Goal: Find specific page/section: Find specific page/section

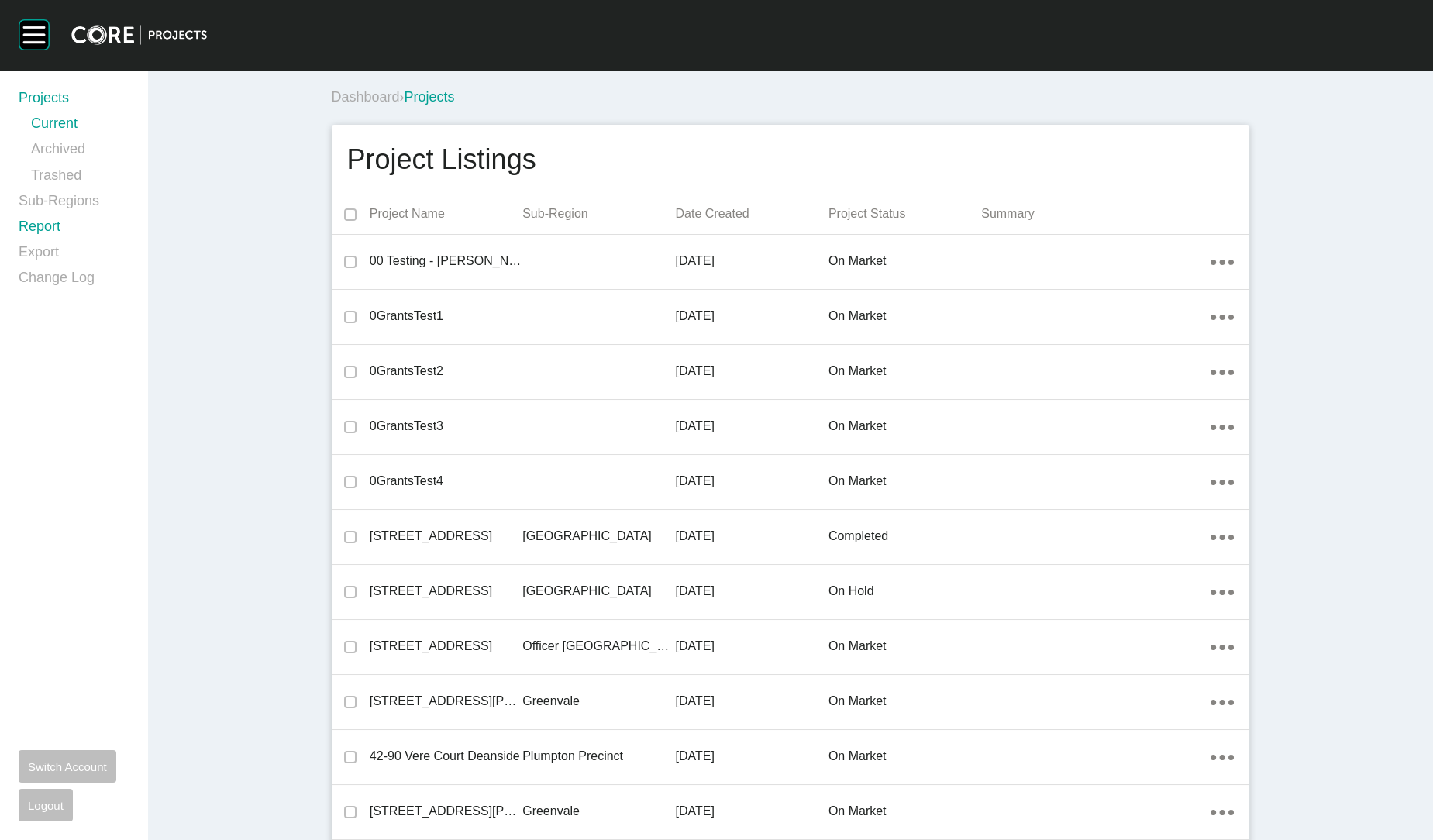
click at [37, 219] on link "Report" at bounding box center [73, 229] width 110 height 26
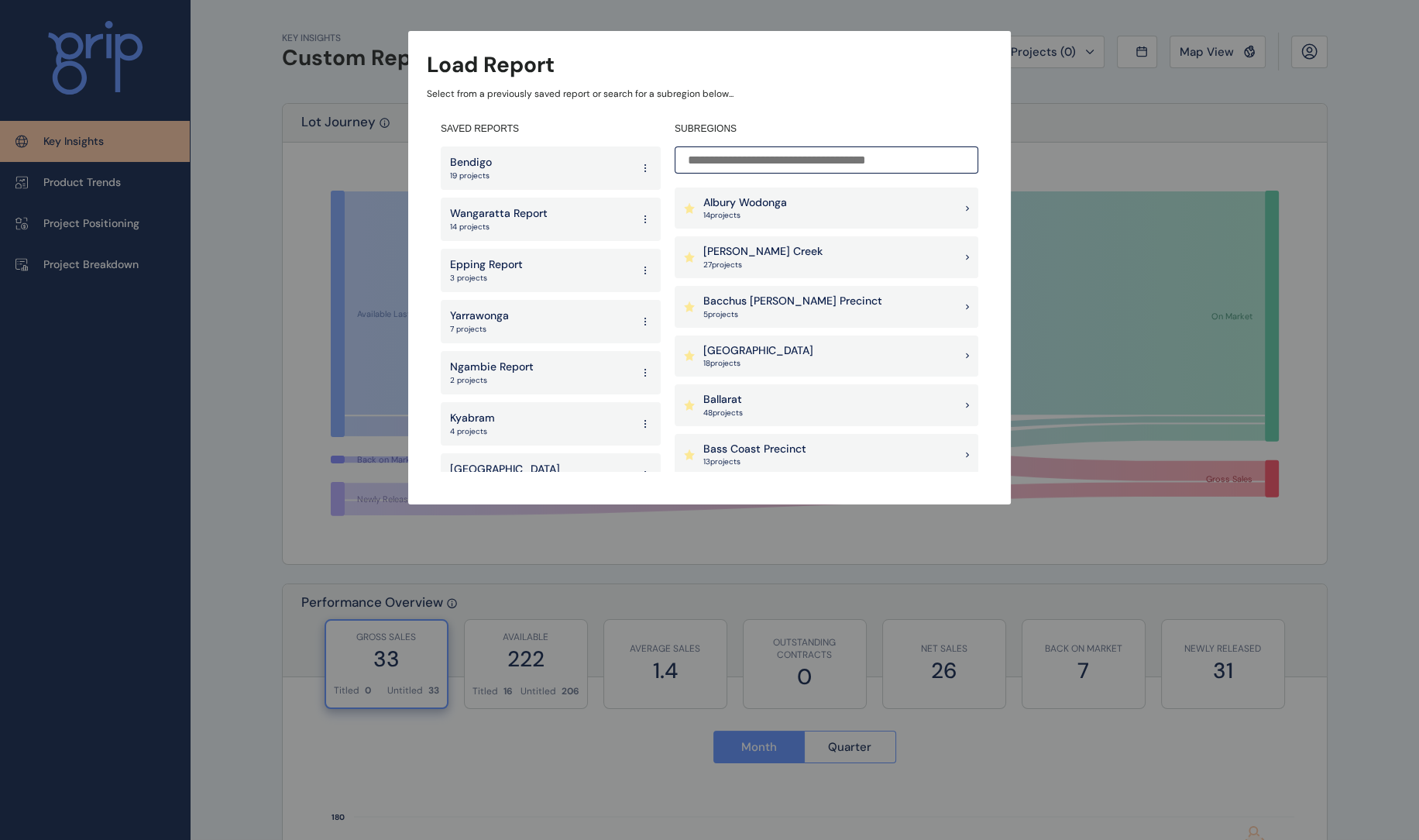
click at [847, 164] on input at bounding box center [827, 160] width 304 height 27
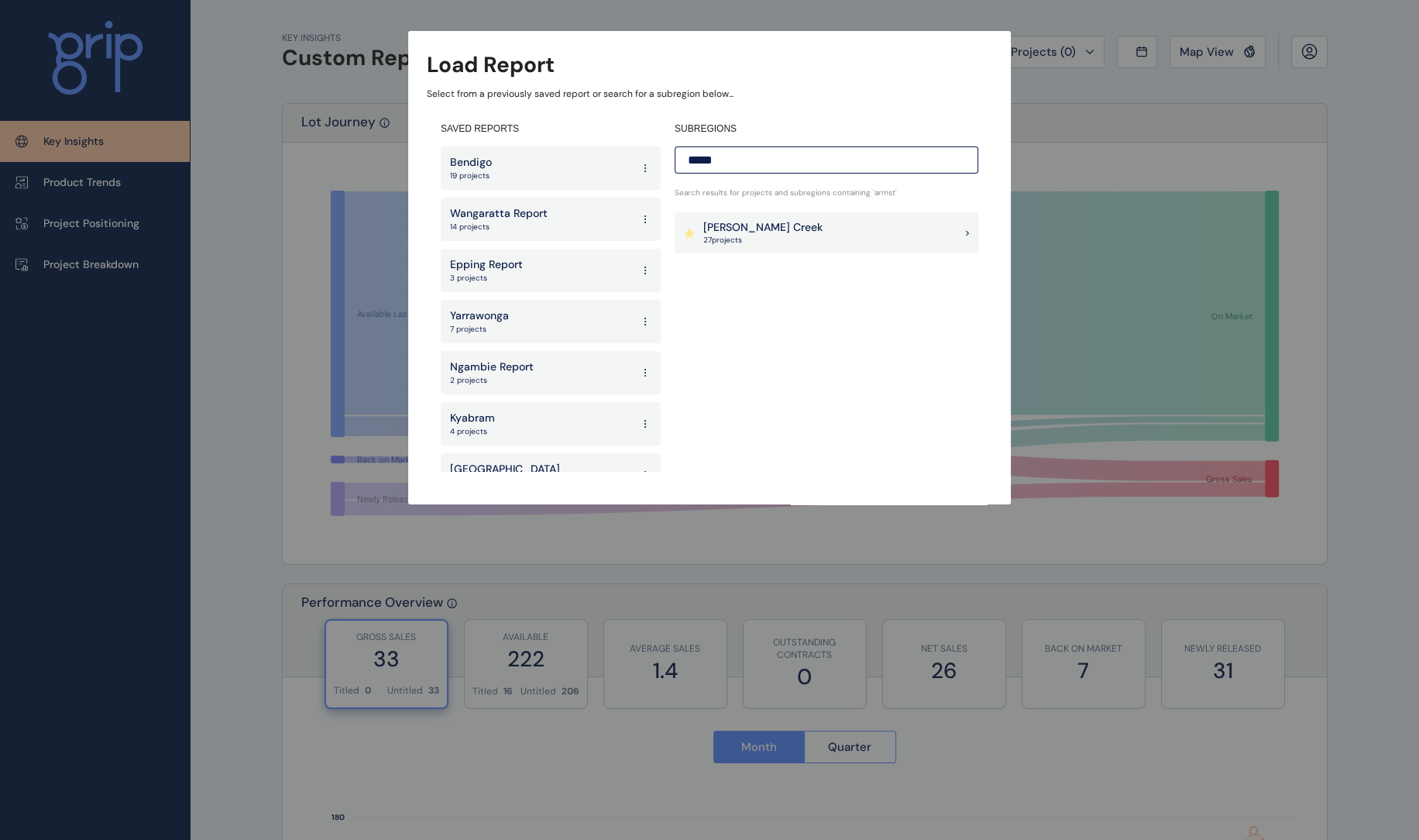
type input "*****"
click at [792, 232] on div "[PERSON_NAME] Creek 27 project s" at bounding box center [827, 233] width 304 height 42
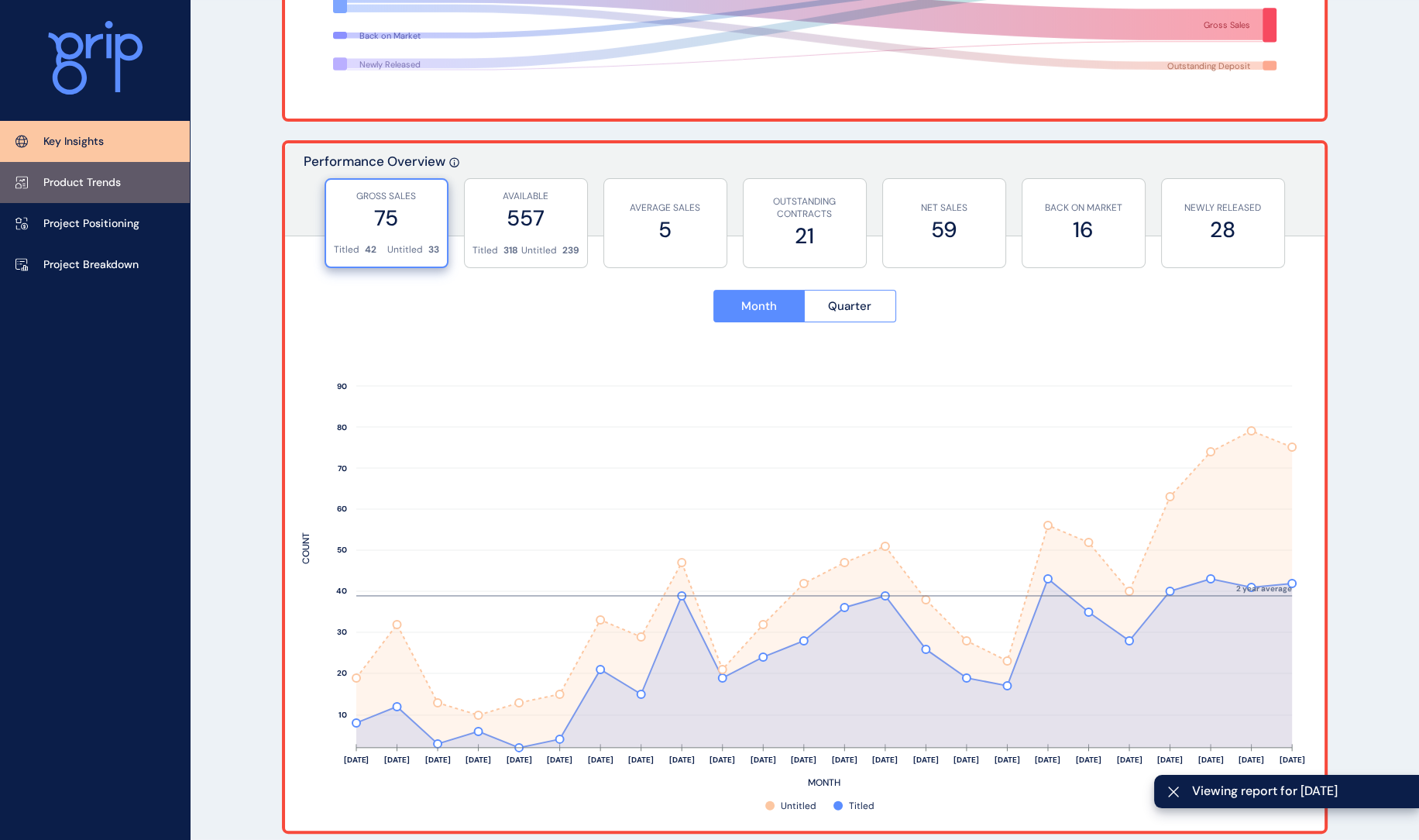
scroll to position [451, 0]
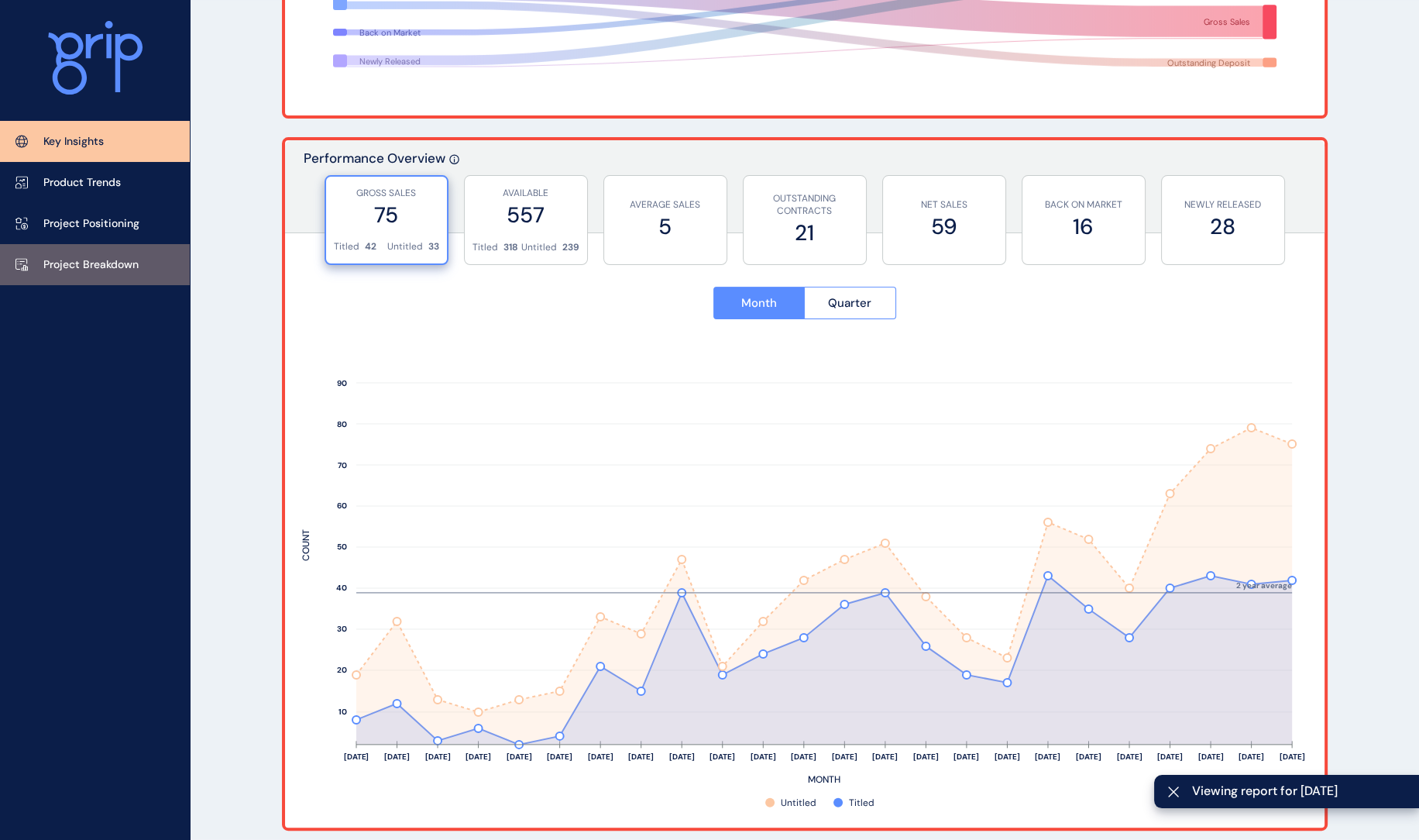
click at [75, 265] on p "Project Breakdown" at bounding box center [91, 265] width 96 height 15
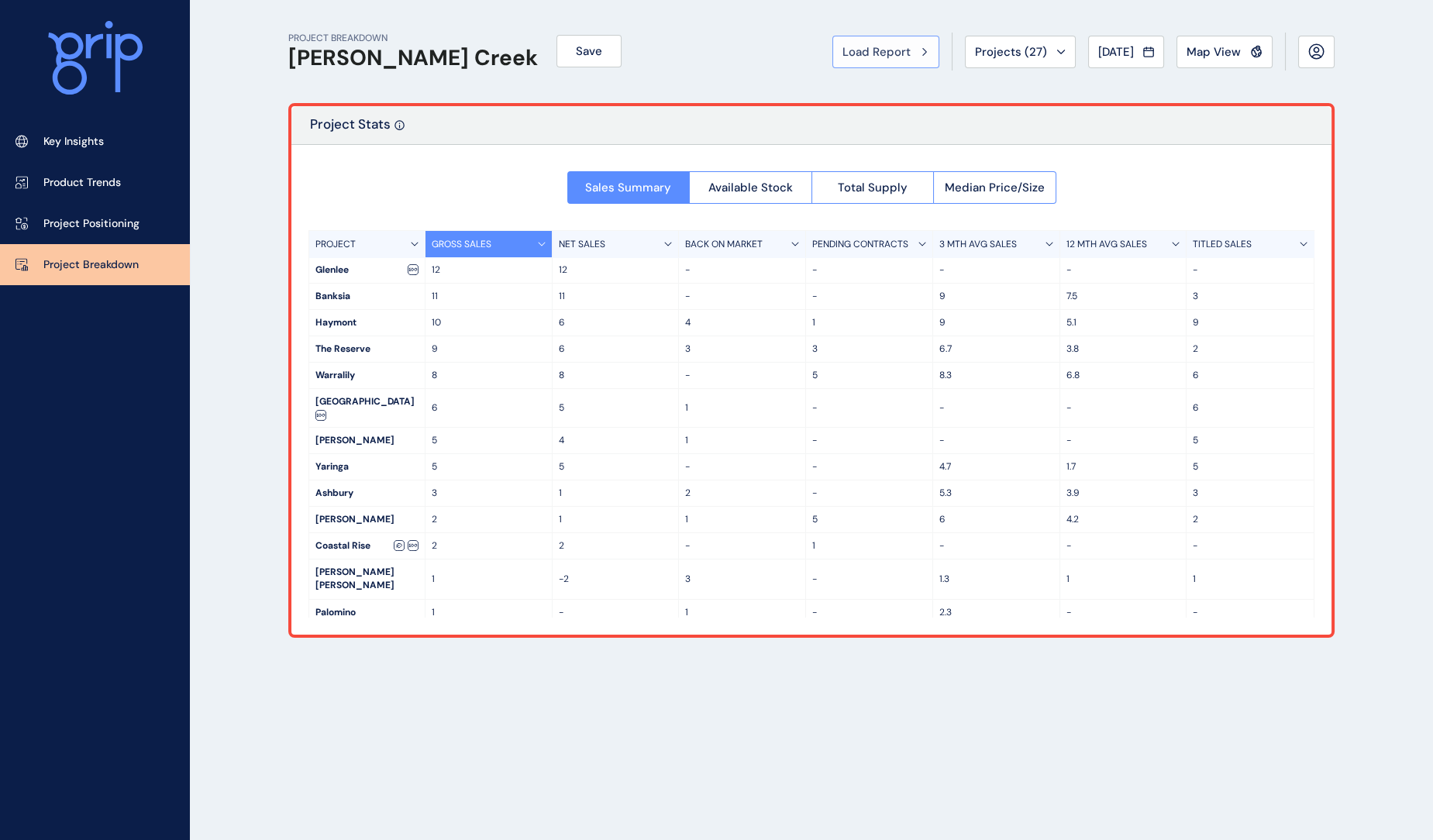
click at [875, 47] on span "Load Report" at bounding box center [876, 52] width 68 height 15
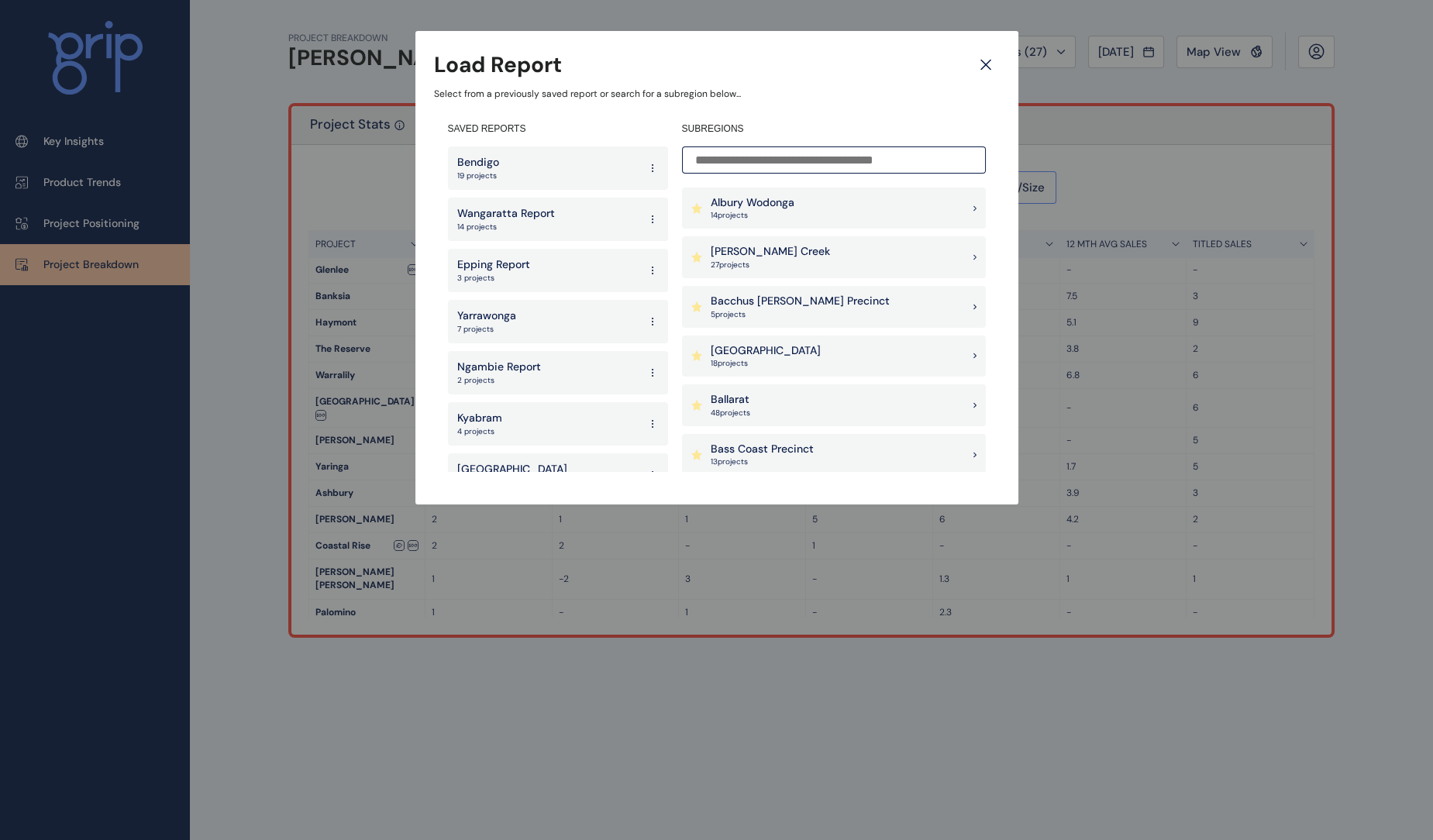
click at [784, 165] on input at bounding box center [834, 160] width 304 height 27
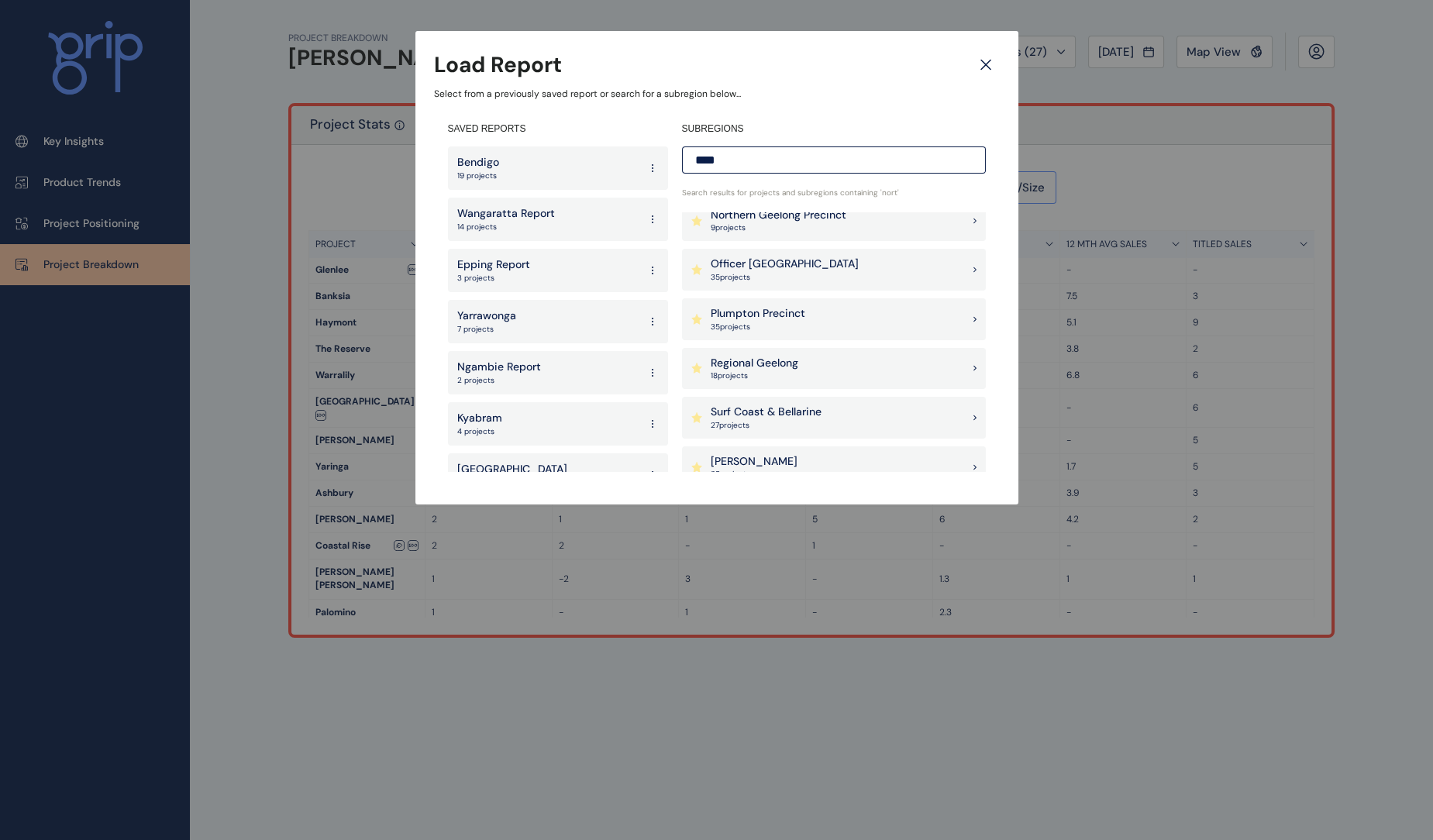
scroll to position [274, 0]
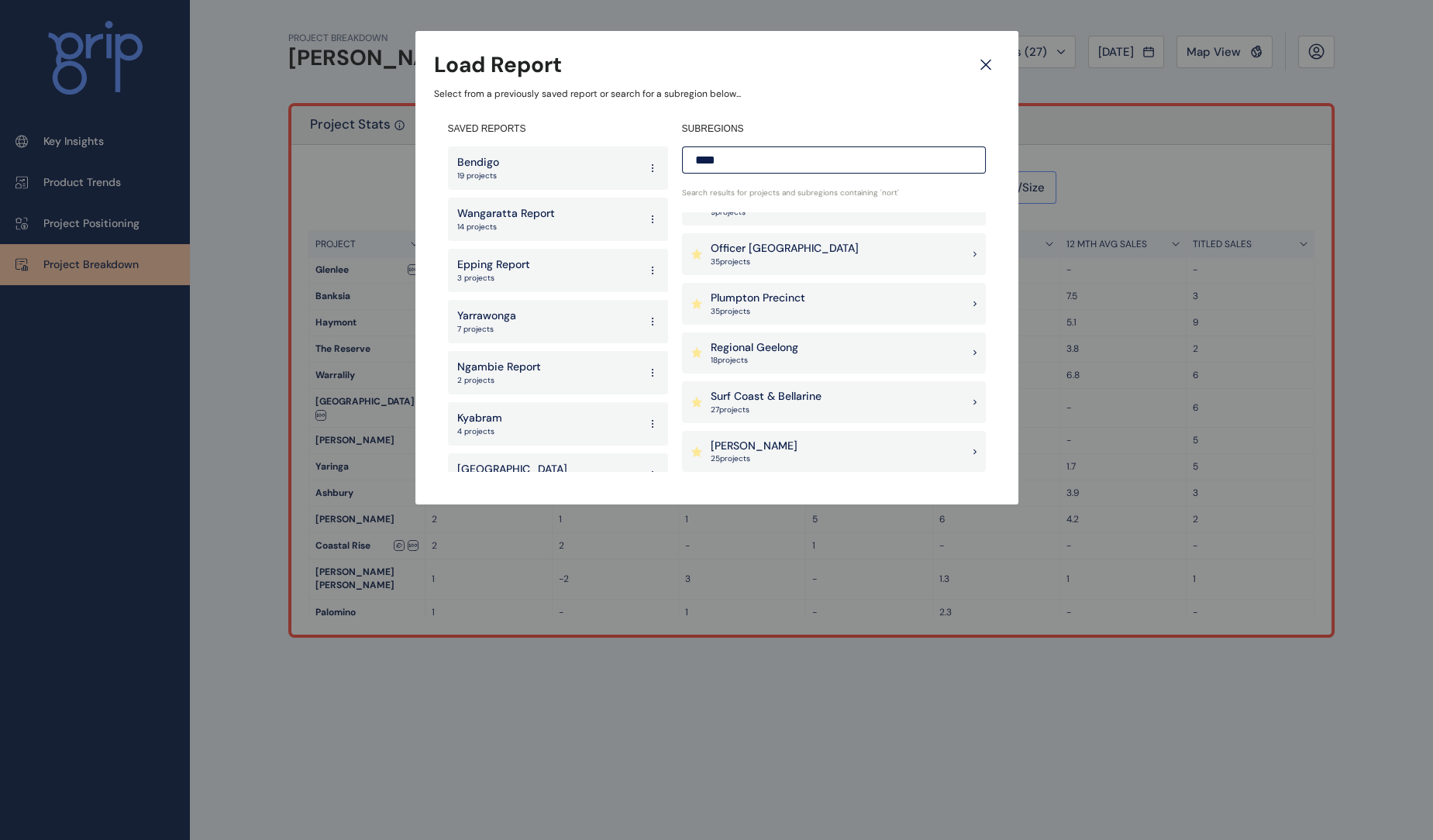
type input "****"
click at [791, 395] on p "Surf Coast & Bellarine" at bounding box center [766, 397] width 111 height 15
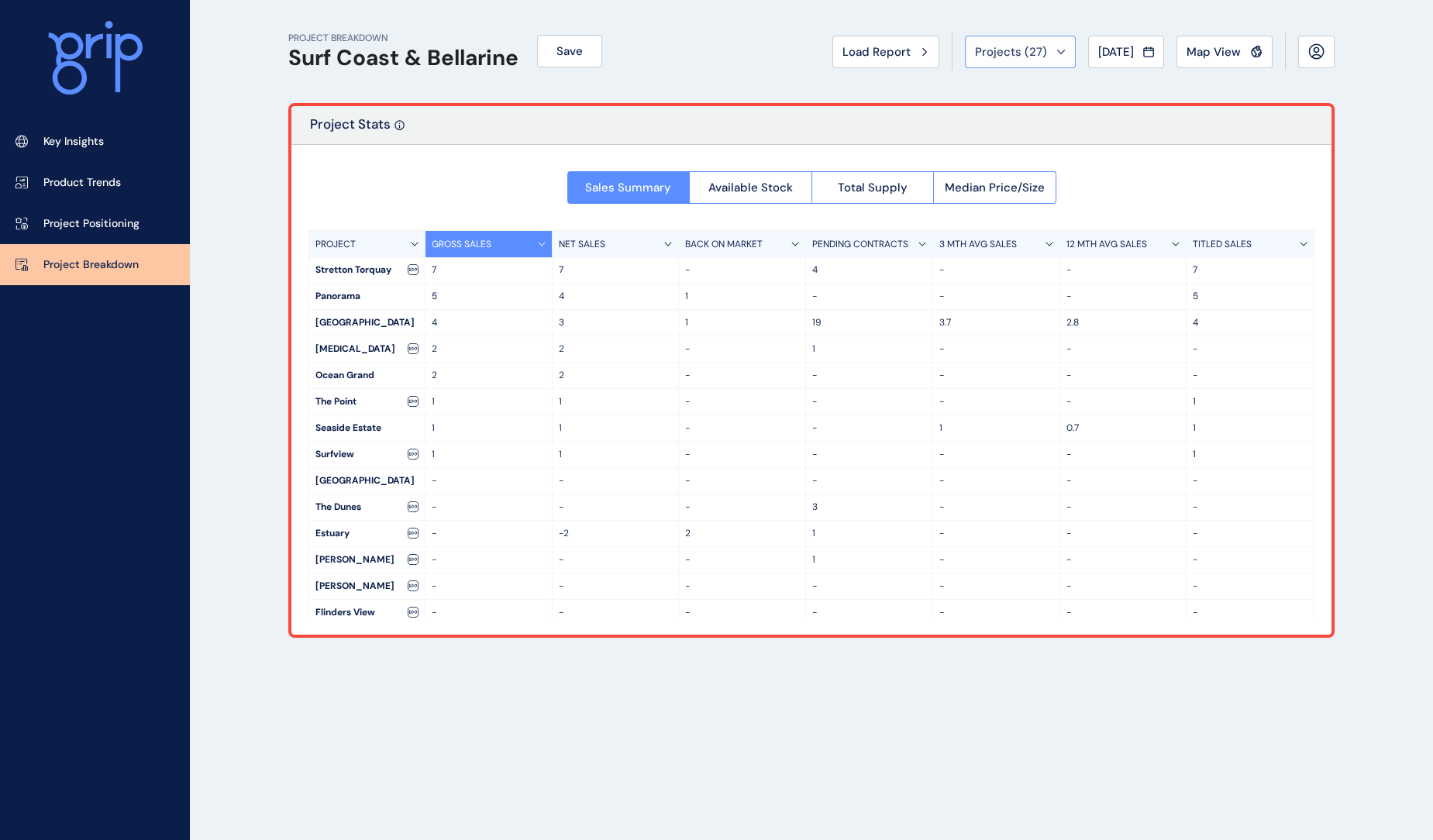
click at [1013, 50] on span "Projects ( 27 )" at bounding box center [1010, 52] width 72 height 15
click at [890, 52] on span "Load Report" at bounding box center [876, 52] width 68 height 15
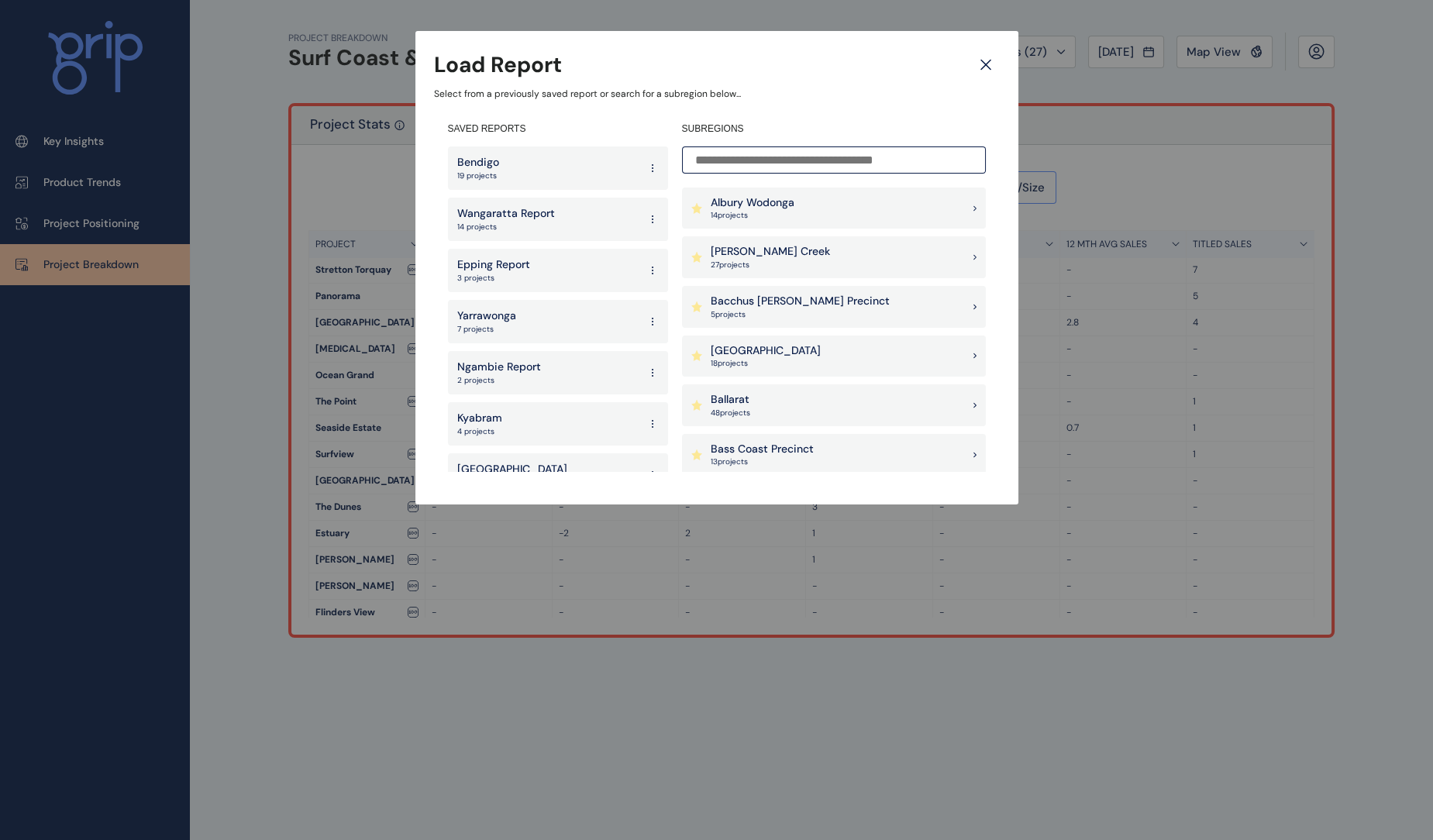
click at [789, 169] on input at bounding box center [834, 160] width 304 height 27
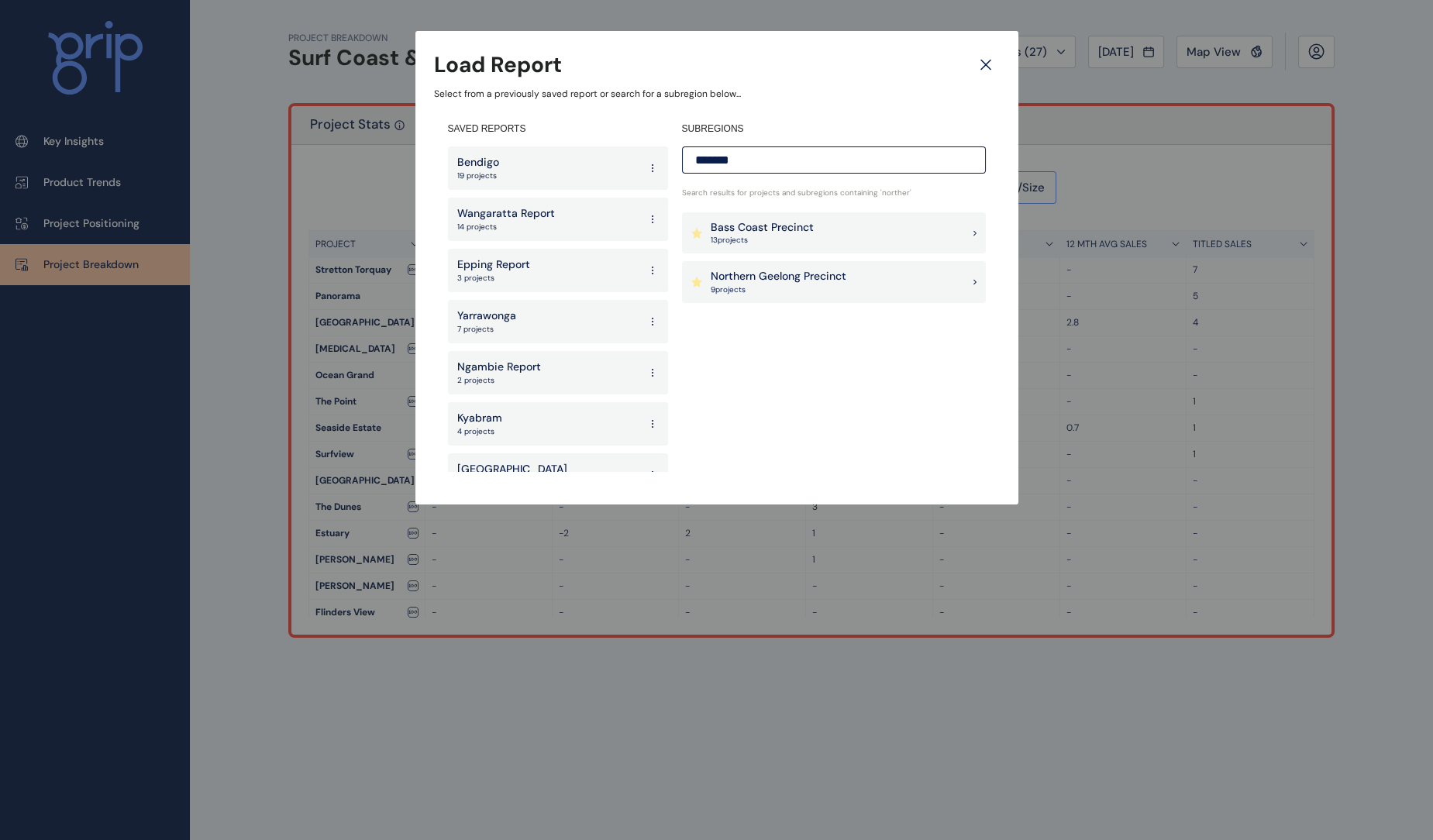
type input "*******"
click at [768, 284] on p "9 project s" at bounding box center [778, 289] width 136 height 11
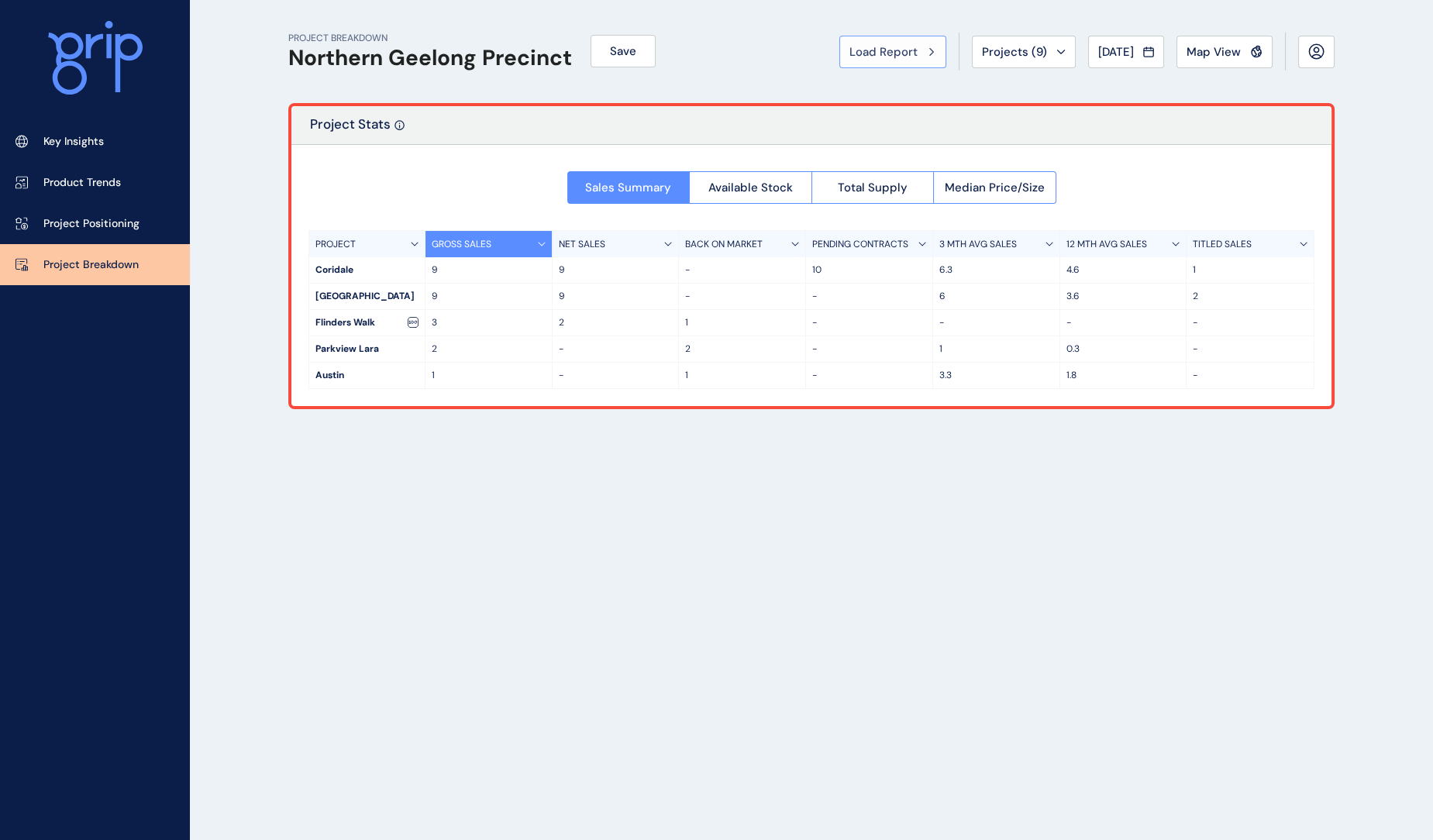
click at [868, 47] on span "Load Report" at bounding box center [882, 52] width 68 height 15
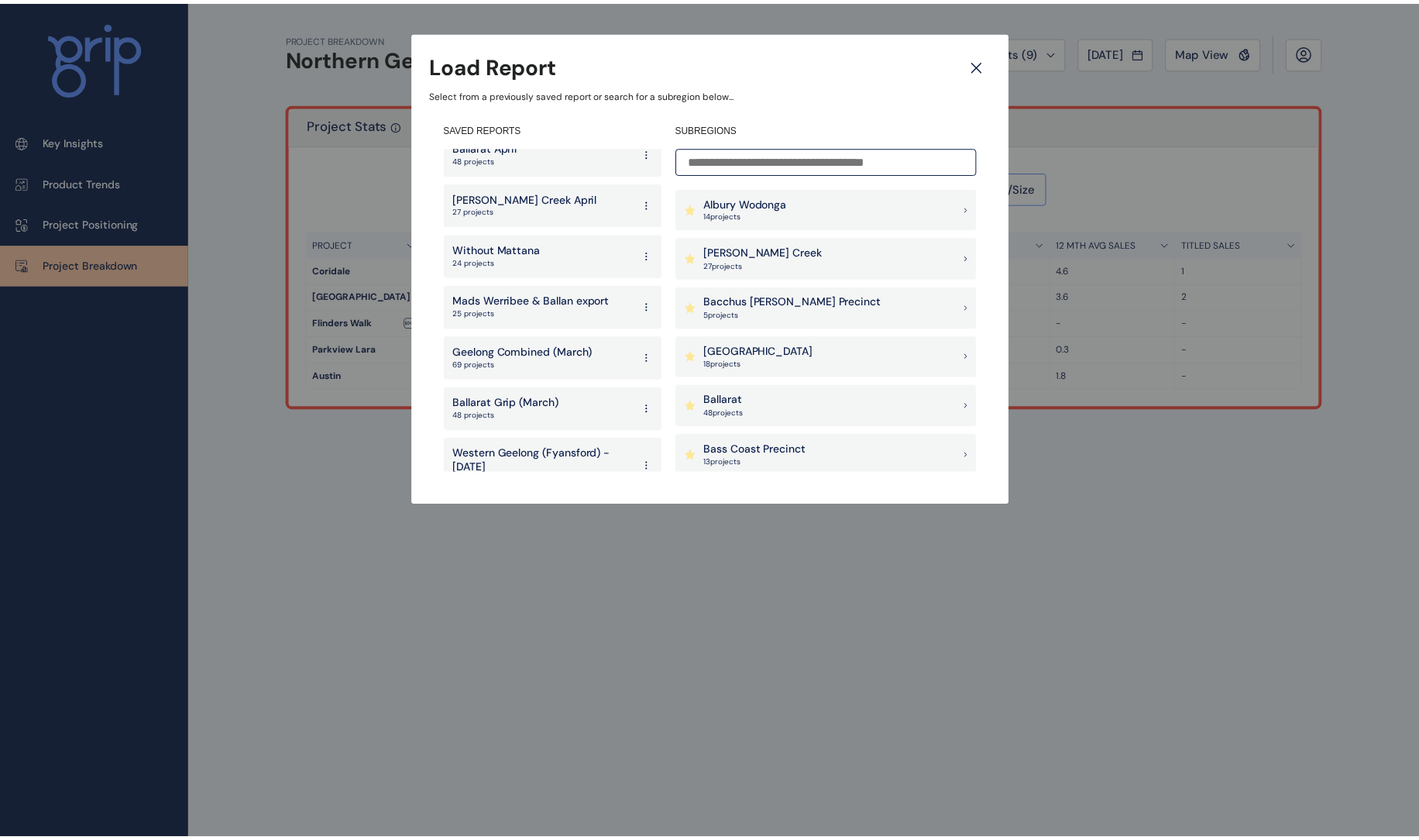
scroll to position [3133, 0]
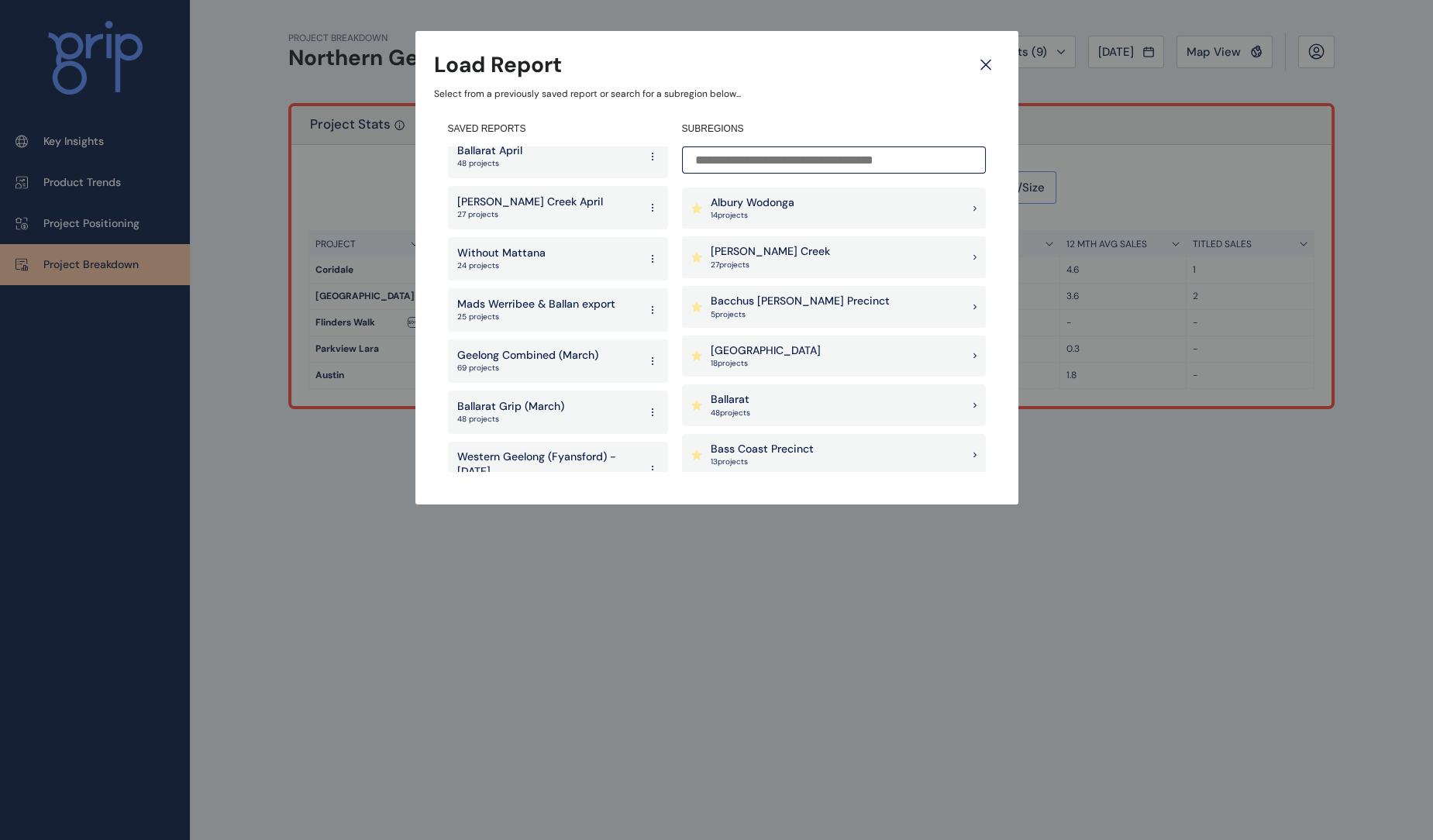
click at [558, 348] on p "Geelong Combined (March)" at bounding box center [528, 355] width 141 height 15
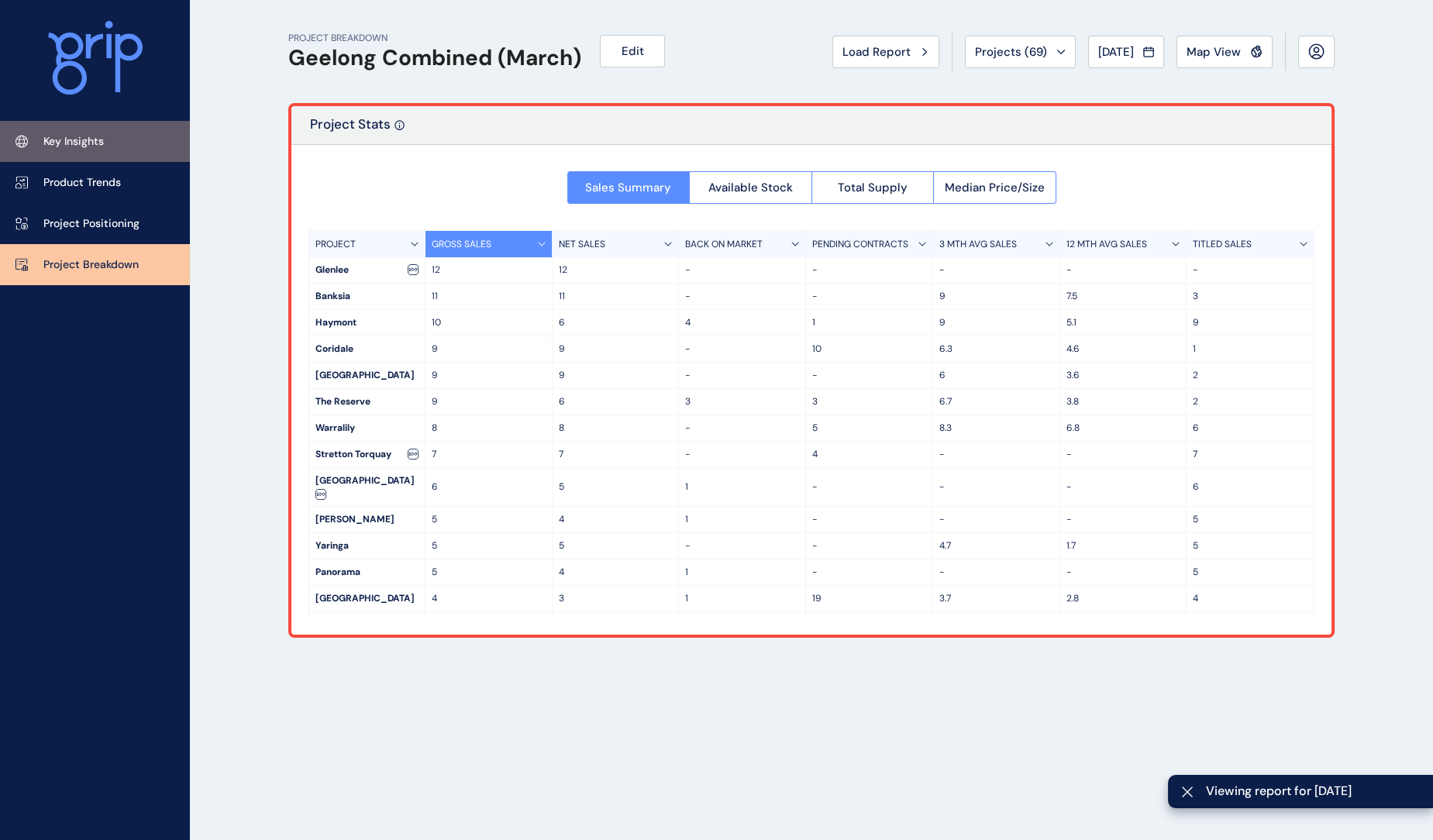
click at [62, 140] on p "Key Insights" at bounding box center [73, 141] width 60 height 15
